Goal: Contribute content: Add original content to the website for others to see

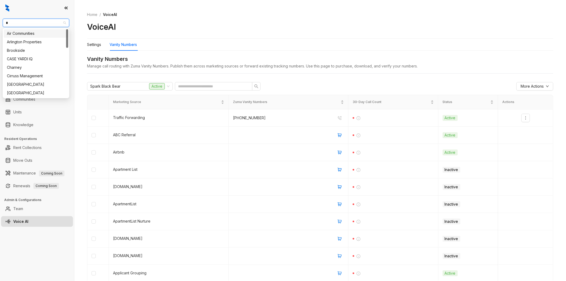
type input "**"
click at [28, 42] on div "RR Living" at bounding box center [36, 42] width 58 height 6
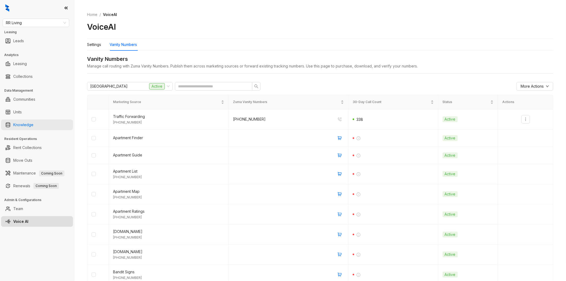
click at [28, 121] on link "Knowledge" at bounding box center [23, 124] width 20 height 11
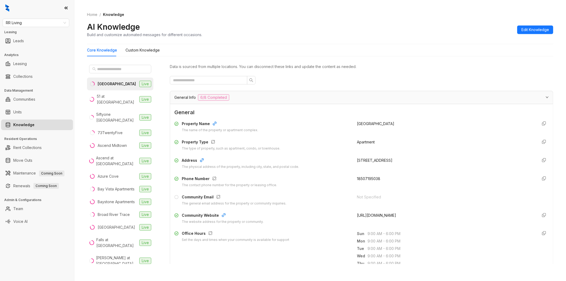
click at [13, 119] on link "Knowledge" at bounding box center [23, 124] width 21 height 11
click at [60, 244] on div "RR Living Leasing Leads Analytics Leasing Collections Data Management Communiti…" at bounding box center [37, 140] width 74 height 281
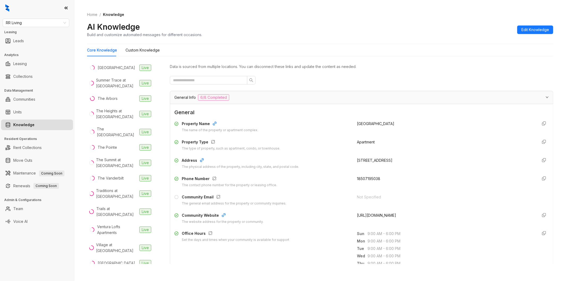
scroll to position [442, 0]
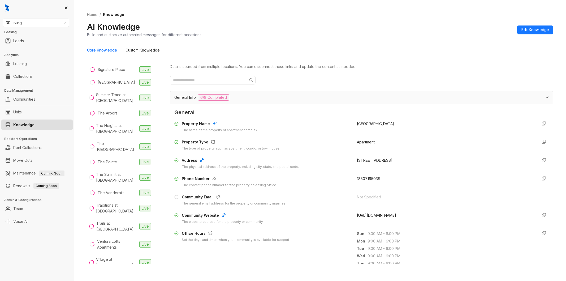
click at [45, 245] on div "RR Living Leasing Leads Analytics Leasing Collections Data Management Communiti…" at bounding box center [37, 140] width 74 height 281
click at [116, 152] on div "The [GEOGRAPHIC_DATA]" at bounding box center [117, 147] width 40 height 12
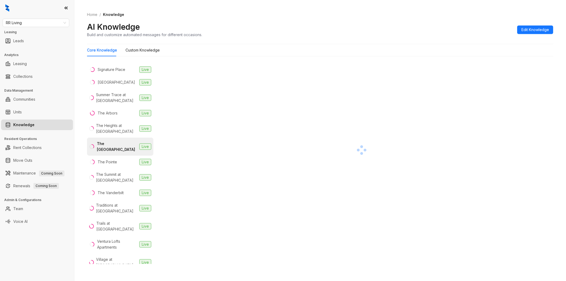
click at [53, 245] on div "RR Living Leasing Leads Analytics Leasing Collections Data Management Communiti…" at bounding box center [37, 140] width 74 height 281
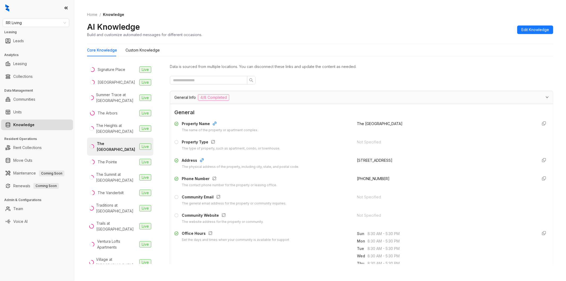
drag, startPoint x: 333, startPoint y: 12, endPoint x: 305, endPoint y: 25, distance: 30.5
click at [333, 12] on ol "Home / Knowledge" at bounding box center [320, 15] width 466 height 6
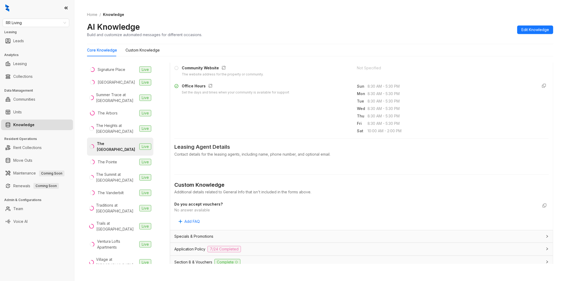
scroll to position [267, 0]
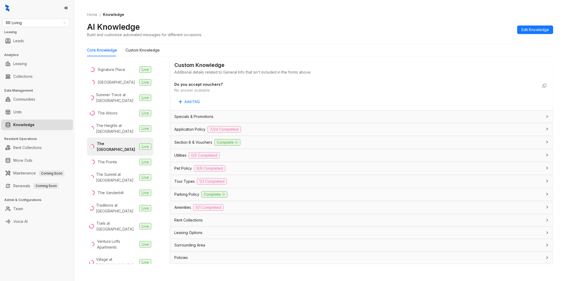
click at [548, 25] on div "AI Knowledge Build and customize automated messages for different occasions. Ed…" at bounding box center [320, 30] width 466 height 16
click at [542, 26] on button "Edit Knowledge" at bounding box center [535, 29] width 36 height 8
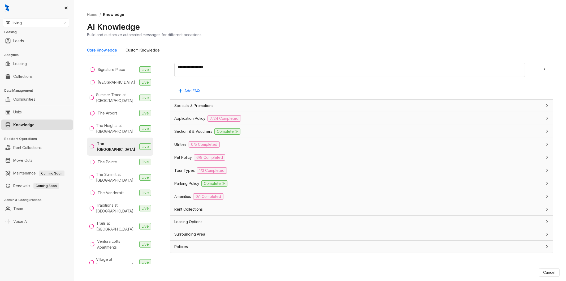
scroll to position [16, 0]
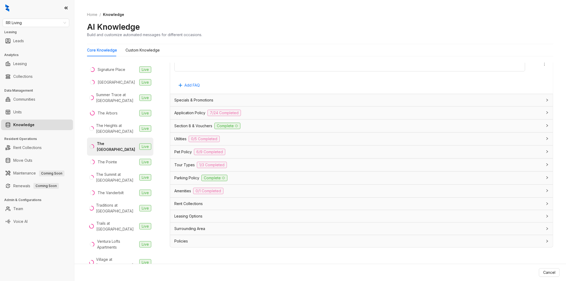
click at [204, 217] on div "Leasing Options" at bounding box center [358, 216] width 368 height 6
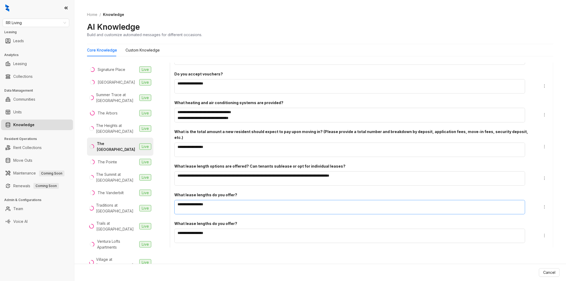
scroll to position [597, 0]
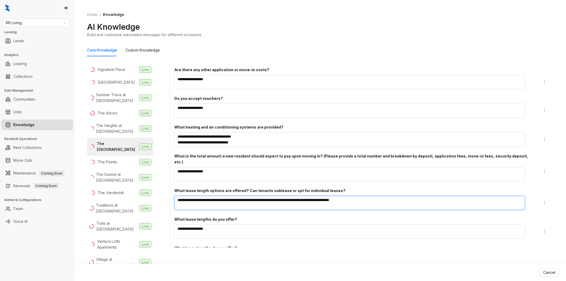
click at [232, 197] on textarea "**********" at bounding box center [349, 203] width 351 height 14
click at [222, 196] on textarea "**********" at bounding box center [349, 203] width 351 height 14
type textarea "**********"
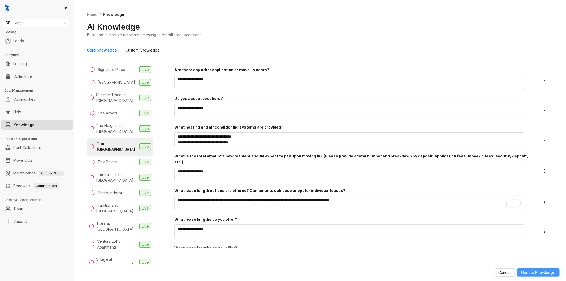
click at [535, 271] on span "Update Knowledge" at bounding box center [538, 272] width 34 height 6
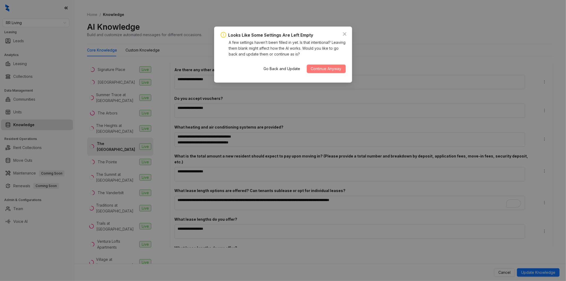
click at [335, 65] on button "Continue Anyway" at bounding box center [326, 68] width 39 height 8
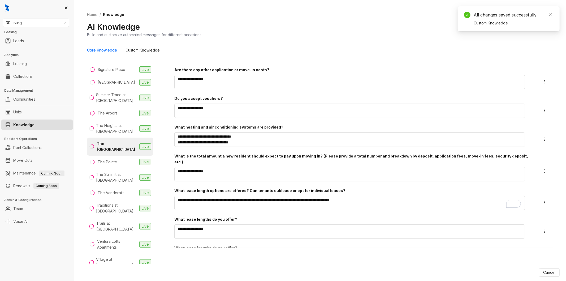
click at [418, 188] on div "What lease length options are offered? Can tenants sublease or opt for individu…" at bounding box center [353, 191] width 359 height 6
click at [467, 188] on div "What lease length options are offered? Can tenants sublease or opt for individu…" at bounding box center [353, 191] width 359 height 6
click at [548, 272] on span "Cancel" at bounding box center [549, 272] width 12 height 6
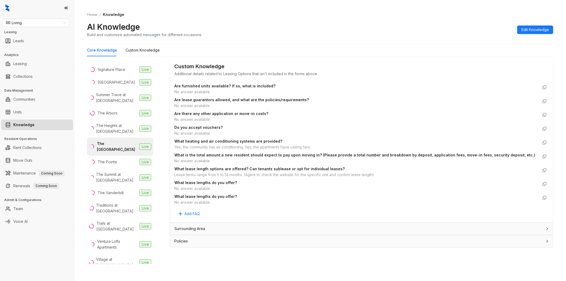
scroll to position [17, 0]
